Goal: Task Accomplishment & Management: Use online tool/utility

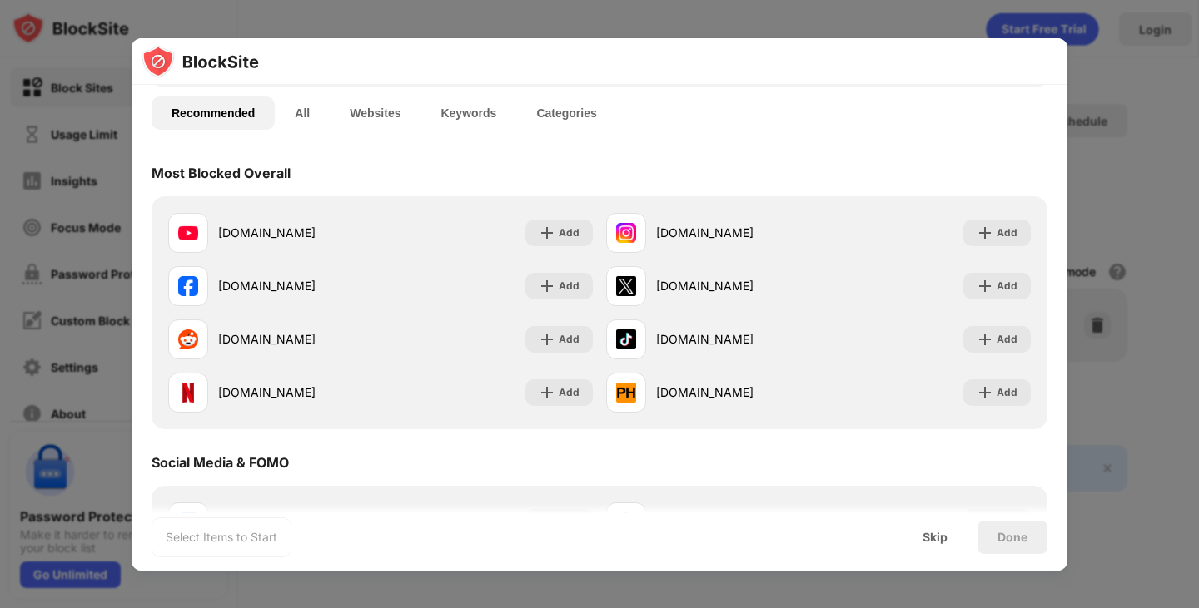
scroll to position [115, 0]
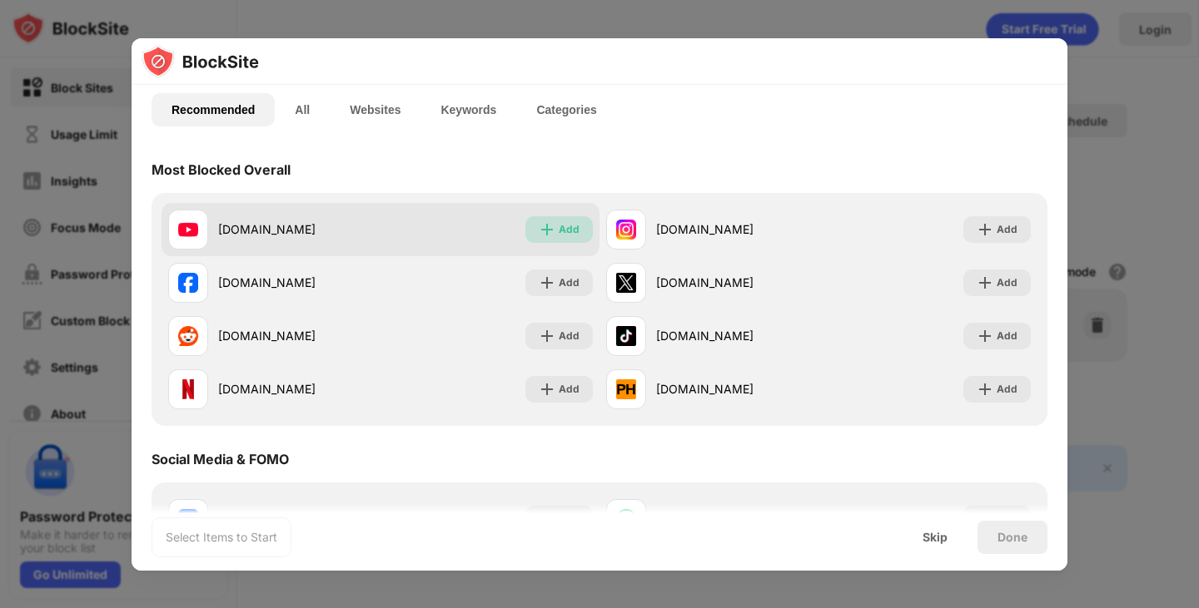
click at [560, 231] on div "Add" at bounding box center [569, 229] width 21 height 17
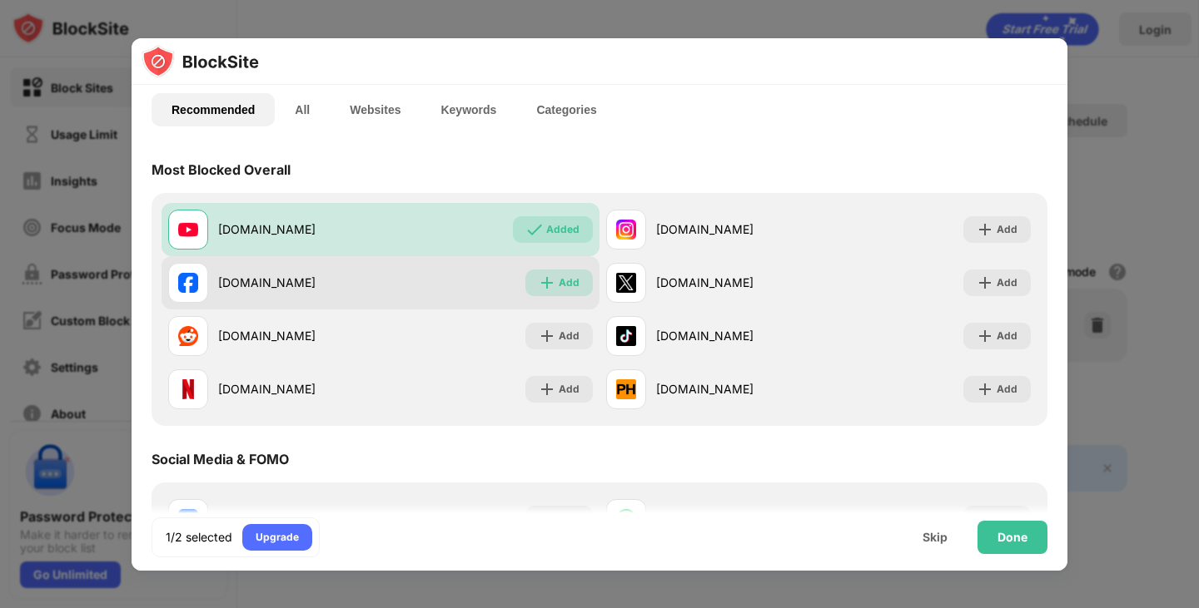
click at [553, 283] on div "Add" at bounding box center [558, 283] width 67 height 27
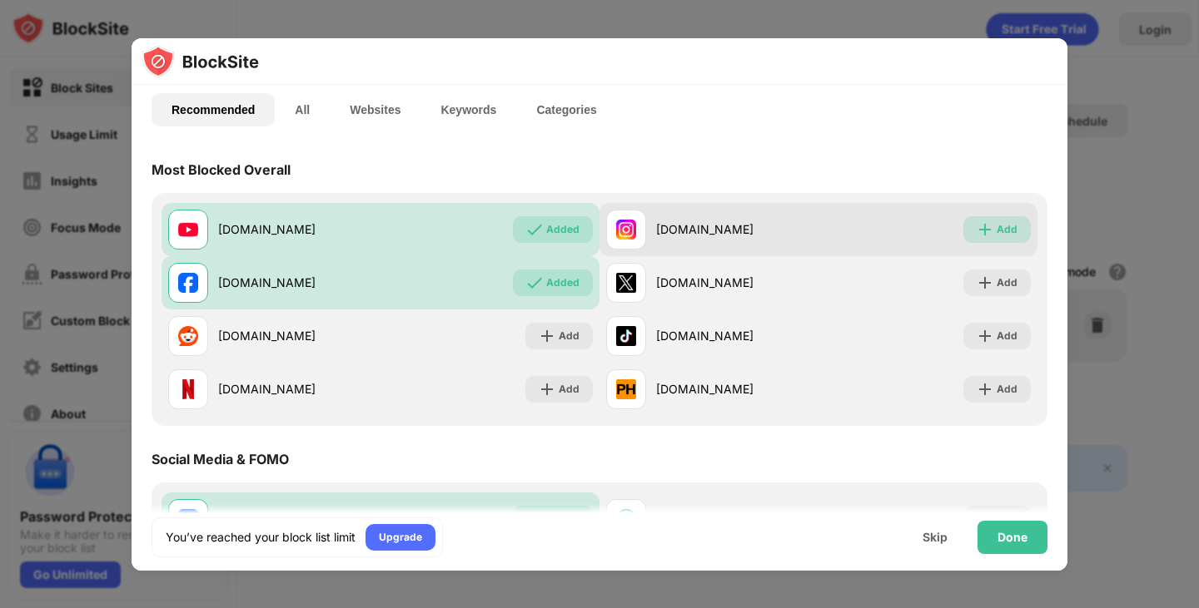
click at [991, 239] on div "Add" at bounding box center [996, 229] width 67 height 27
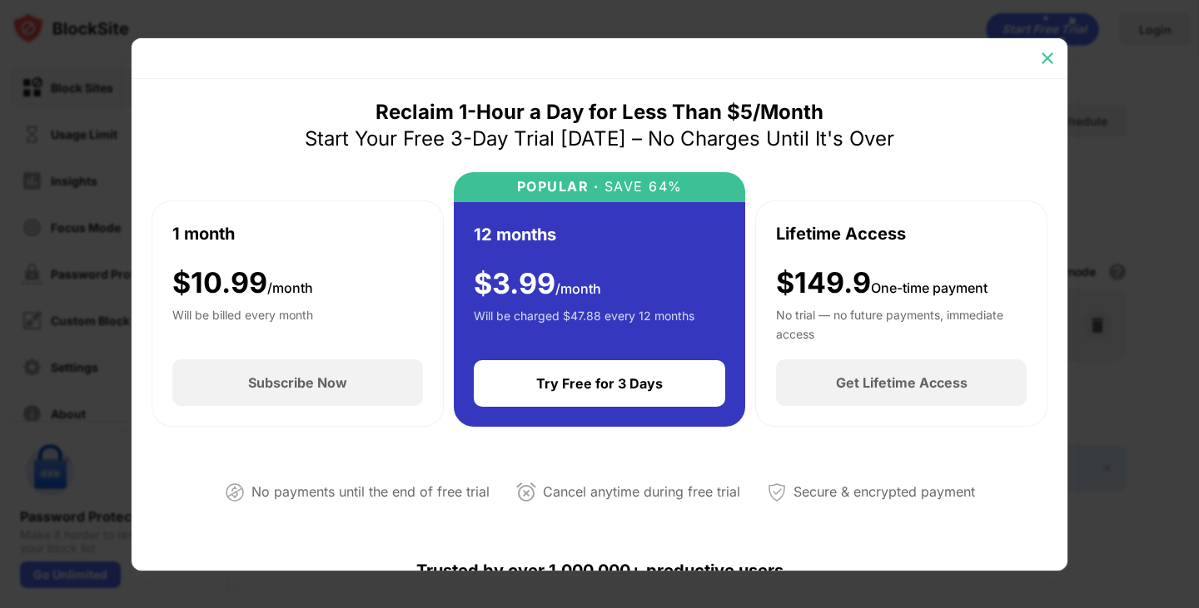
click at [1040, 62] on img at bounding box center [1047, 58] width 17 height 17
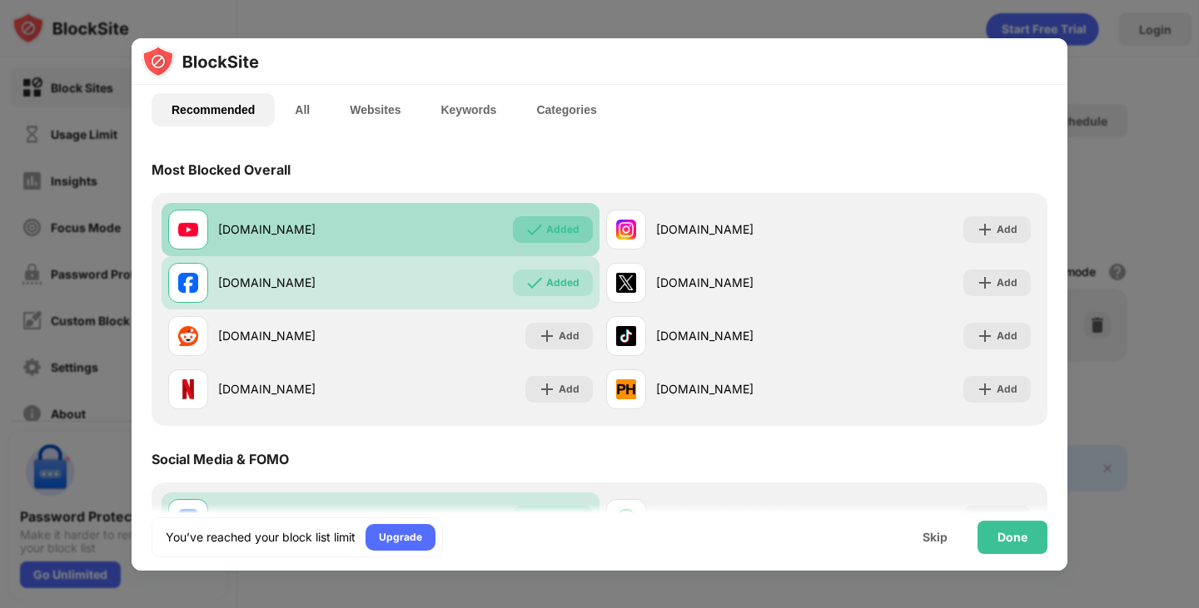
scroll to position [484, 0]
